Goal: Information Seeking & Learning: Learn about a topic

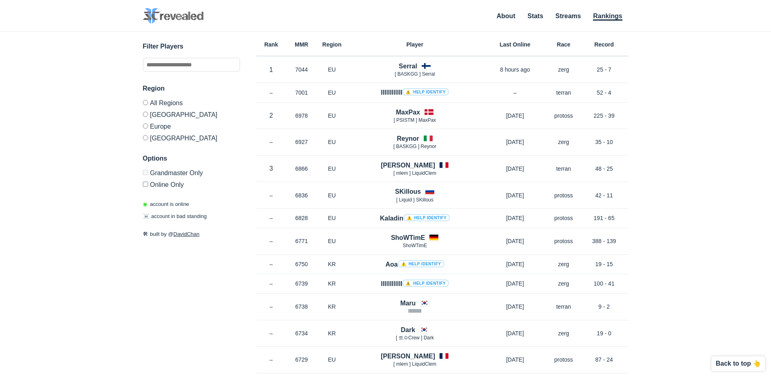
click at [164, 19] on img at bounding box center [173, 16] width 61 height 16
click at [165, 61] on input "text" at bounding box center [191, 65] width 97 height 14
click at [193, 19] on img at bounding box center [173, 16] width 61 height 16
click at [174, 185] on label "Online Only" at bounding box center [191, 183] width 97 height 10
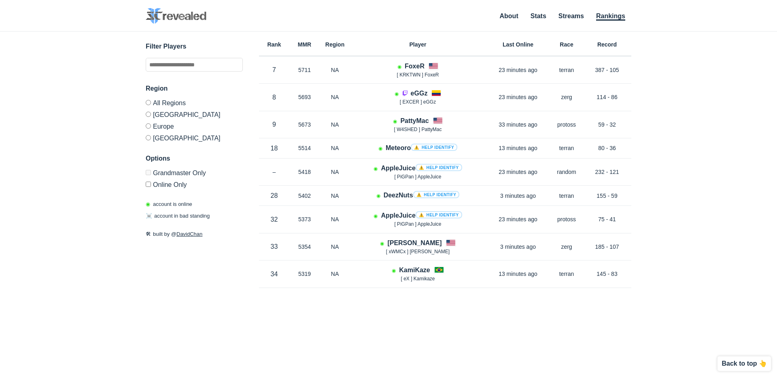
click at [165, 123] on label "Europe" at bounding box center [194, 126] width 97 height 12
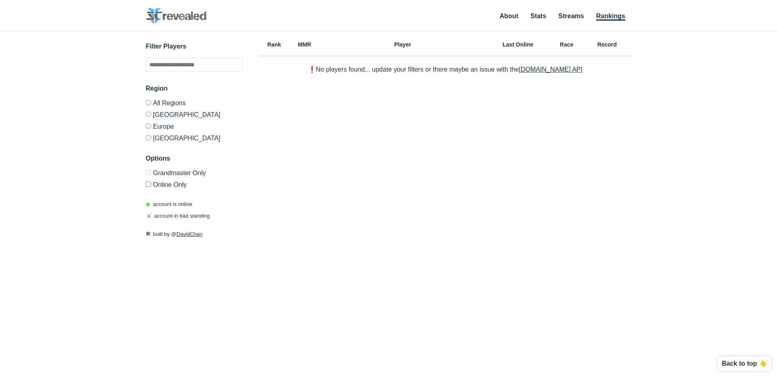
click at [174, 134] on label "[GEOGRAPHIC_DATA]" at bounding box center [194, 137] width 97 height 10
click at [160, 144] on div "Region All Regions [GEOGRAPHIC_DATA] [GEOGRAPHIC_DATA] [GEOGRAPHIC_DATA] Option…" at bounding box center [194, 136] width 97 height 104
click at [165, 118] on label "[GEOGRAPHIC_DATA]" at bounding box center [194, 114] width 97 height 12
